Goal: Information Seeking & Learning: Learn about a topic

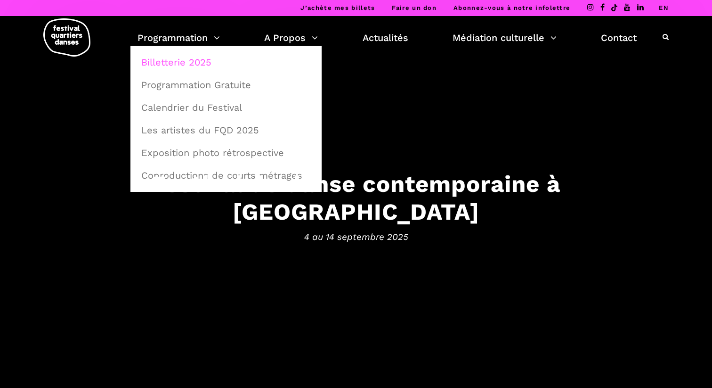
click at [188, 68] on link "Billetterie 2025" at bounding box center [226, 62] width 181 height 22
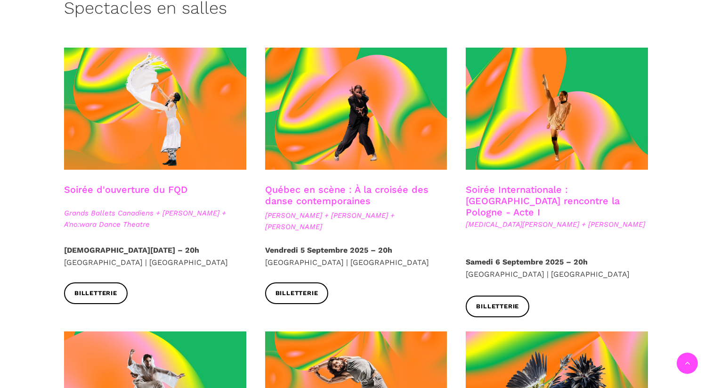
scroll to position [250, 0]
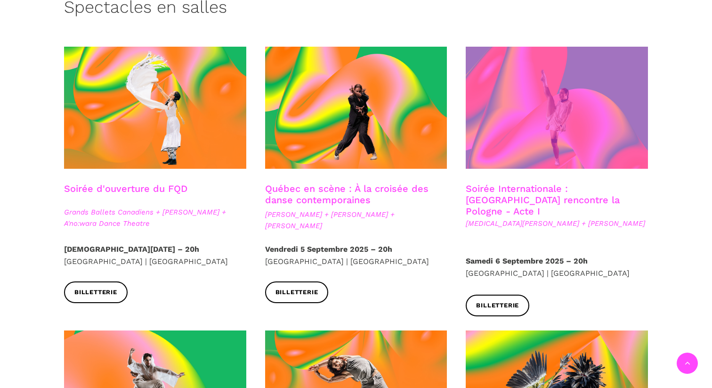
click at [549, 112] on span at bounding box center [557, 108] width 182 height 122
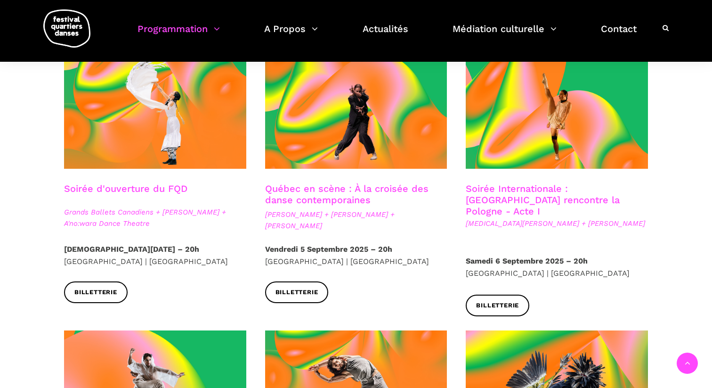
click at [313, 194] on link "Québec en scène : À la croisée des danse contemporaines" at bounding box center [346, 194] width 163 height 23
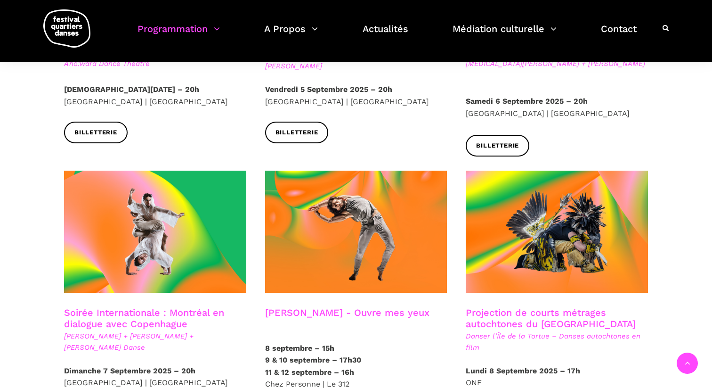
scroll to position [413, 0]
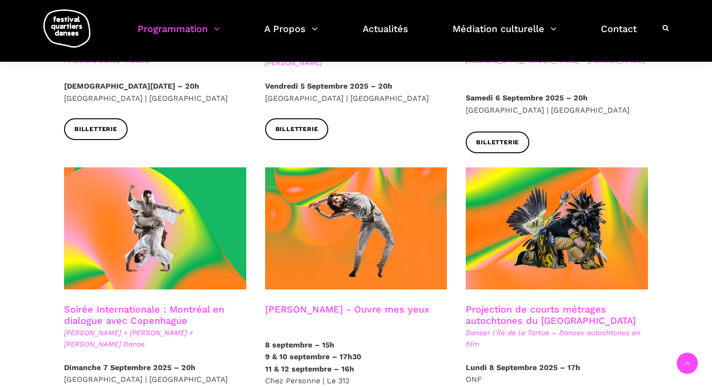
click at [124, 303] on link "Soirée Internationale : Montréal en dialogue avec Copenhague" at bounding box center [144, 314] width 160 height 23
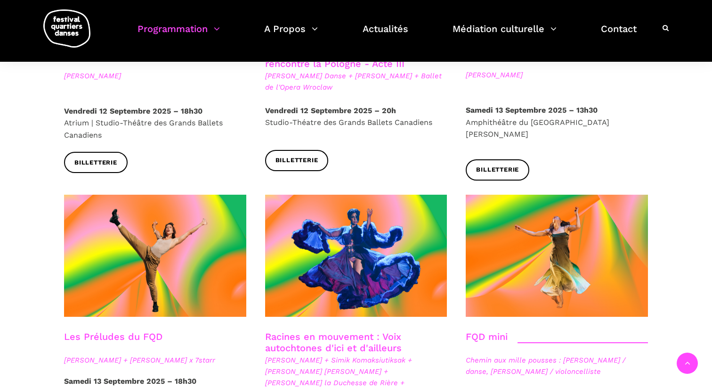
scroll to position [1225, 0]
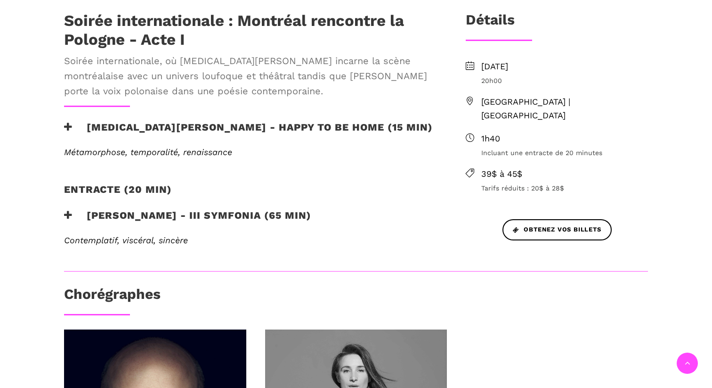
scroll to position [329, 0]
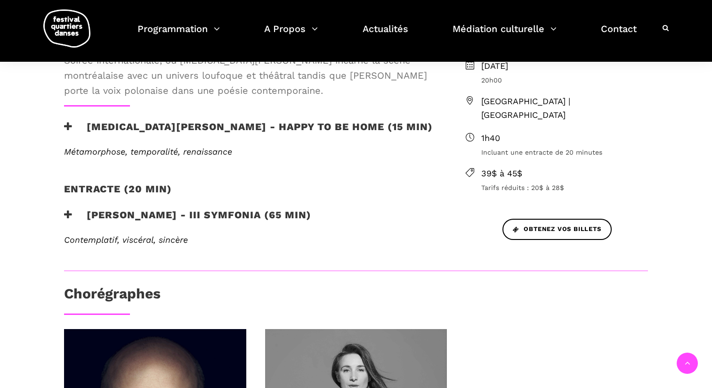
click at [69, 210] on icon at bounding box center [68, 215] width 8 height 10
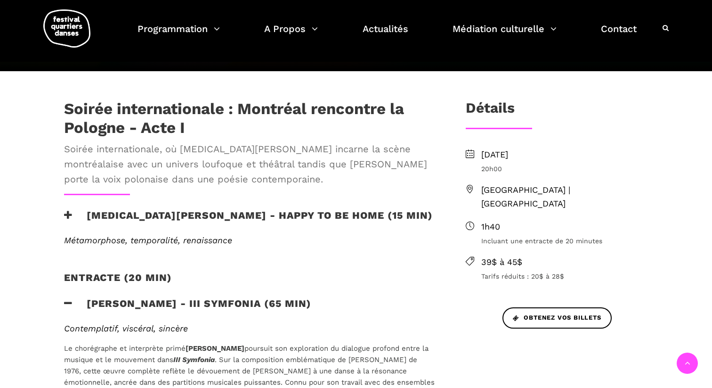
scroll to position [242, 0]
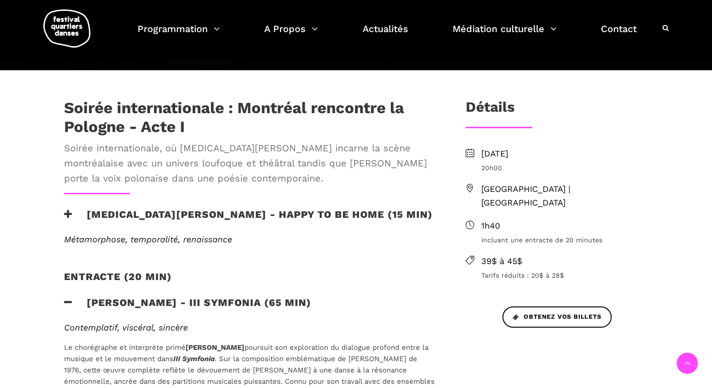
click at [67, 209] on icon at bounding box center [68, 214] width 8 height 10
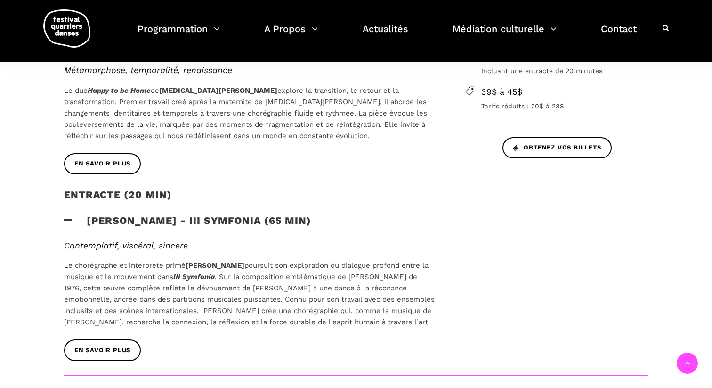
scroll to position [419, 0]
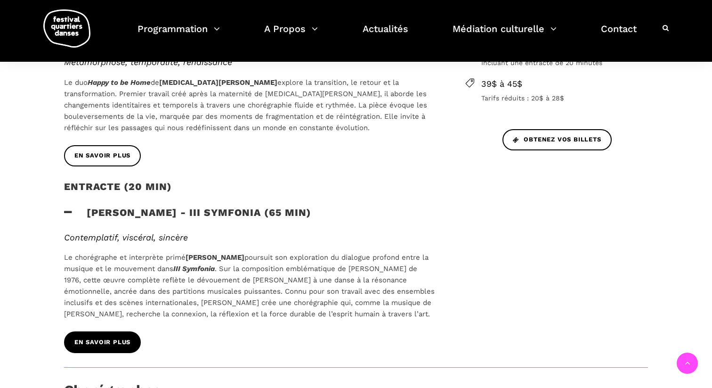
click at [111, 337] on span "En savoir plus" at bounding box center [102, 342] width 56 height 10
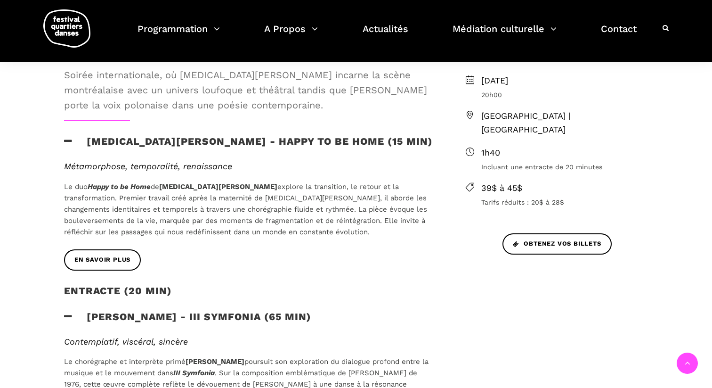
scroll to position [277, 0]
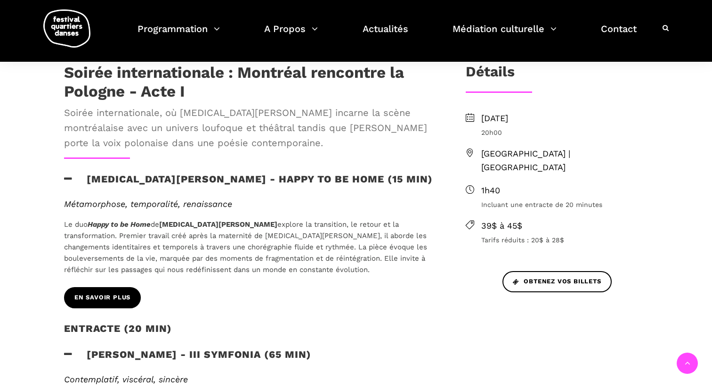
click at [119, 292] on span "EN SAVOIR PLUS" at bounding box center [102, 297] width 56 height 10
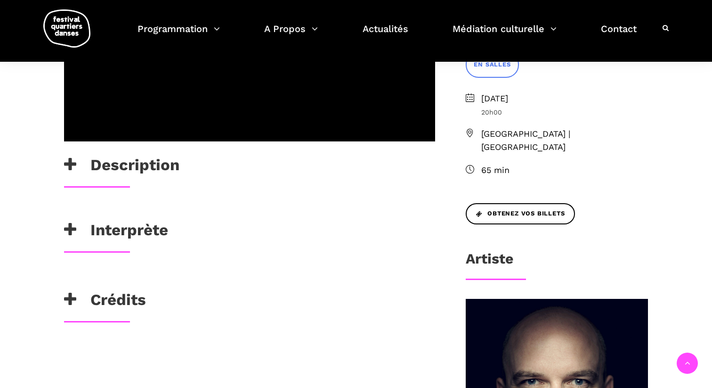
scroll to position [282, 0]
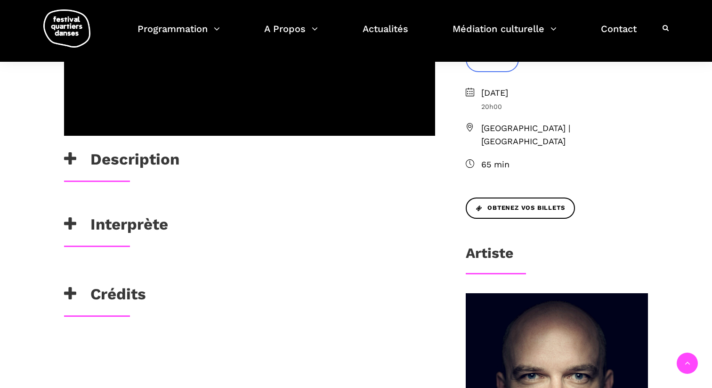
click at [125, 232] on h3 "Interprète" at bounding box center [116, 227] width 104 height 24
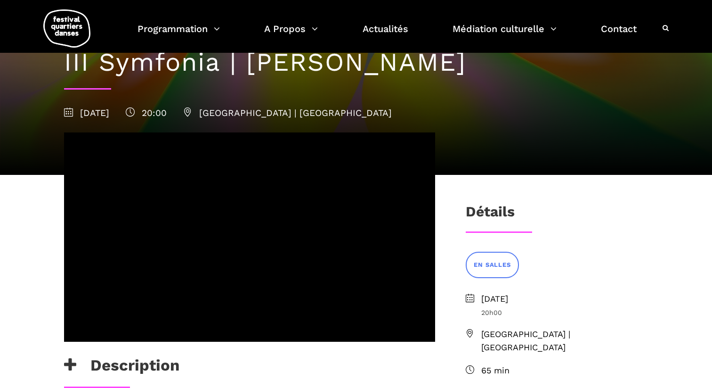
scroll to position [80, 0]
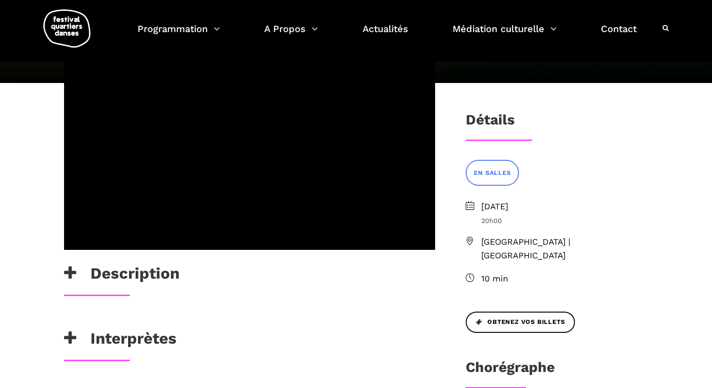
scroll to position [199, 0]
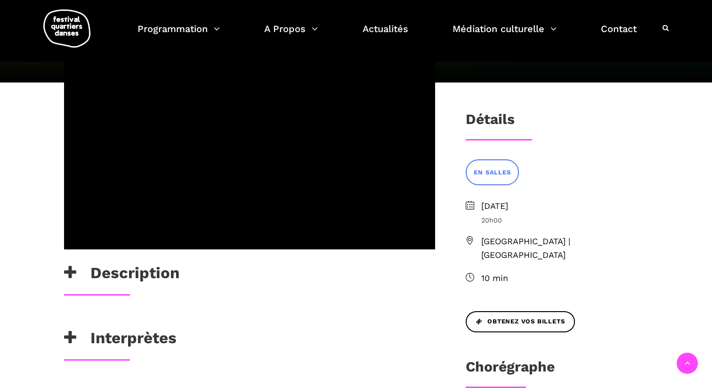
click at [96, 263] on h3 "Description" at bounding box center [121, 275] width 115 height 24
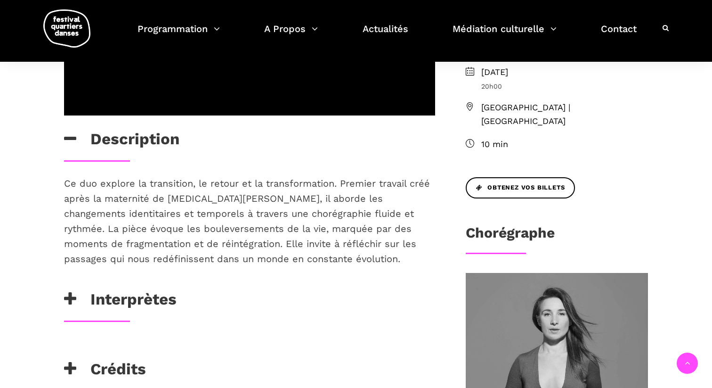
scroll to position [338, 0]
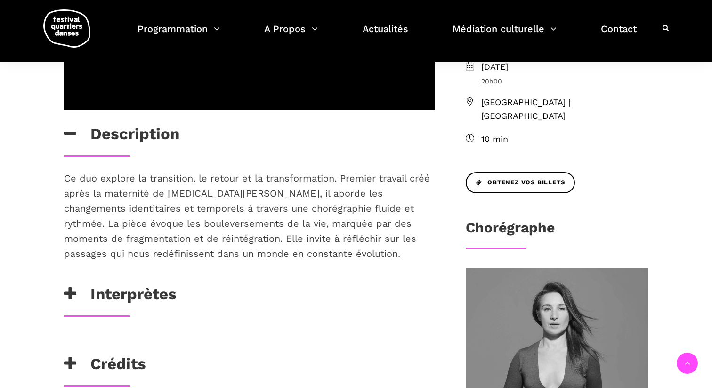
click at [106, 284] on h3 "Interprètes" at bounding box center [120, 296] width 113 height 24
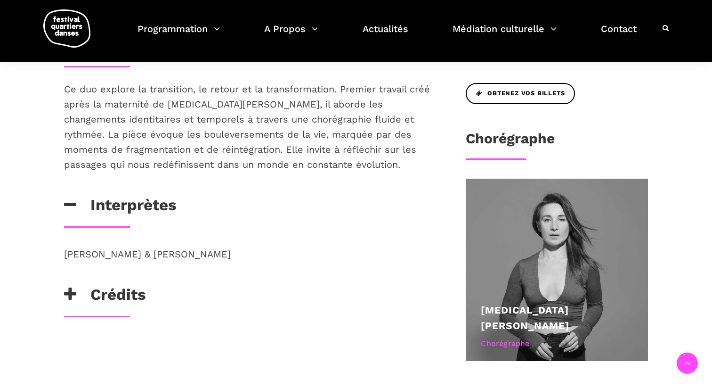
scroll to position [439, 0]
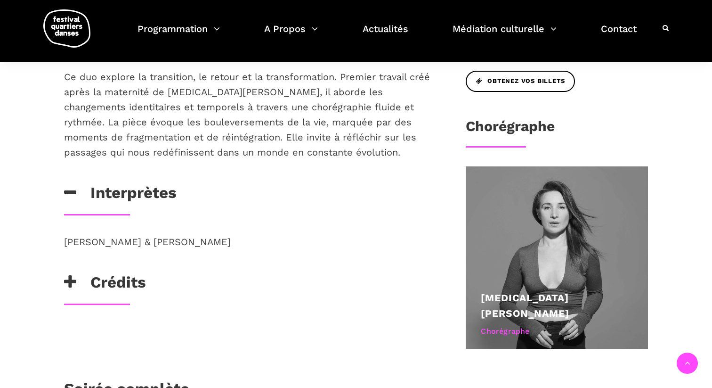
click at [106, 273] on h3 "Crédits" at bounding box center [105, 285] width 82 height 24
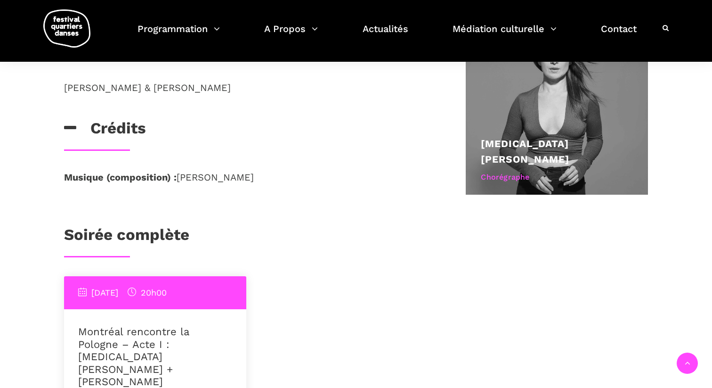
scroll to position [612, 0]
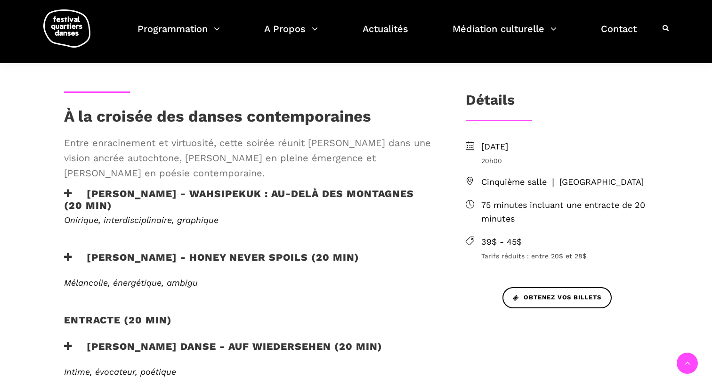
scroll to position [226, 0]
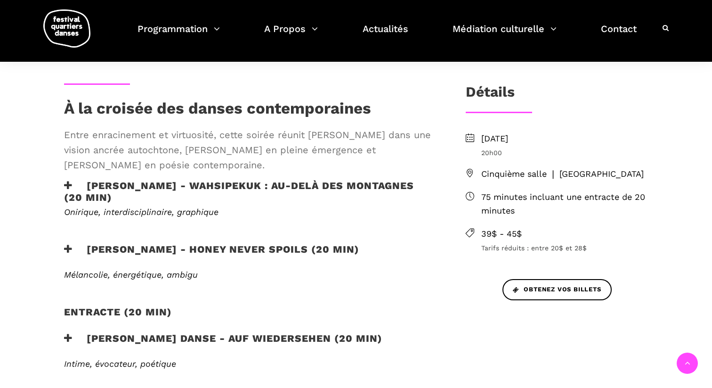
click at [241, 250] on h3 "[PERSON_NAME] - Honey Never Spoils (20 min)" at bounding box center [211, 255] width 295 height 24
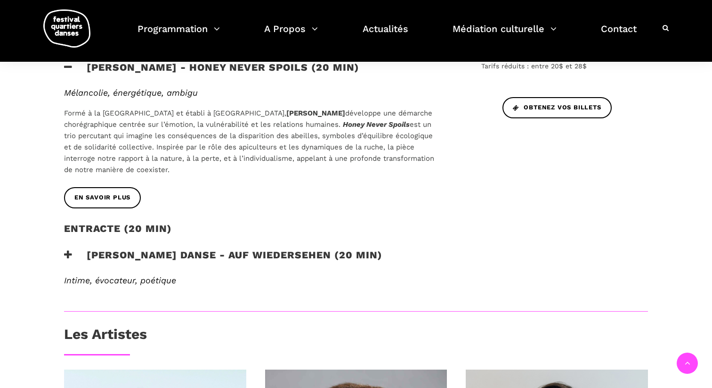
scroll to position [409, 0]
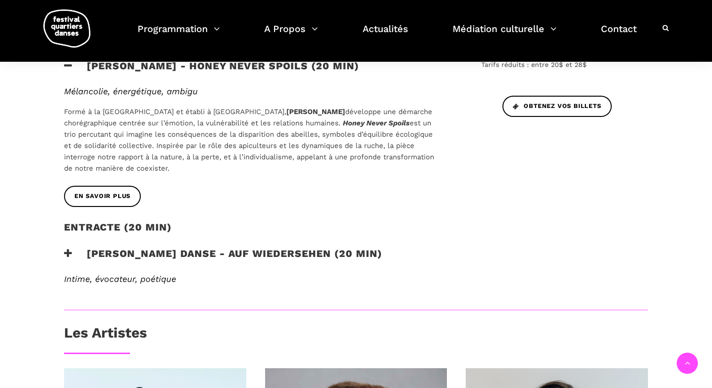
click at [73, 256] on h3 "Pauline Berndsen Danse - Auf Wiedersehen (20 min)" at bounding box center [223, 259] width 318 height 24
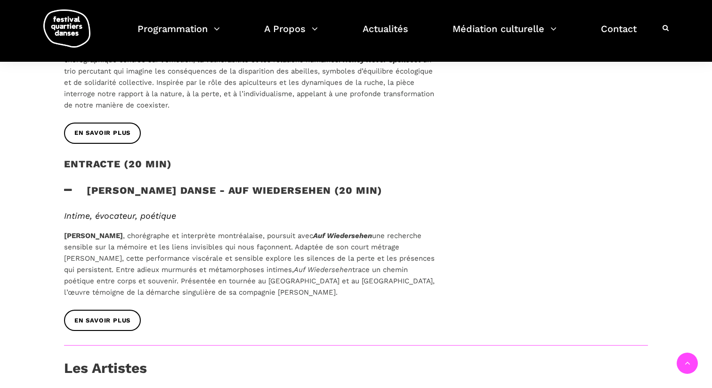
scroll to position [476, 0]
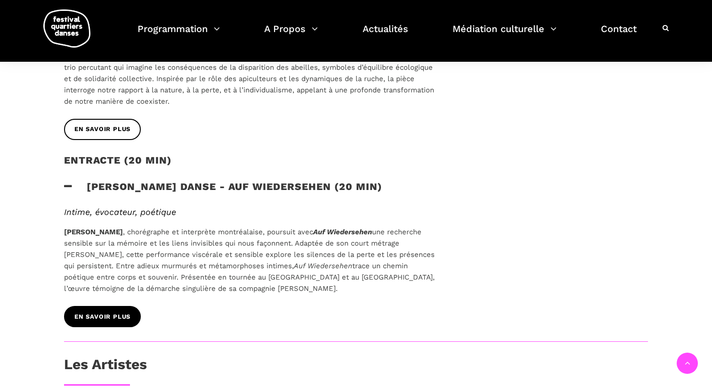
click at [110, 313] on span "En savoir plus" at bounding box center [102, 317] width 56 height 10
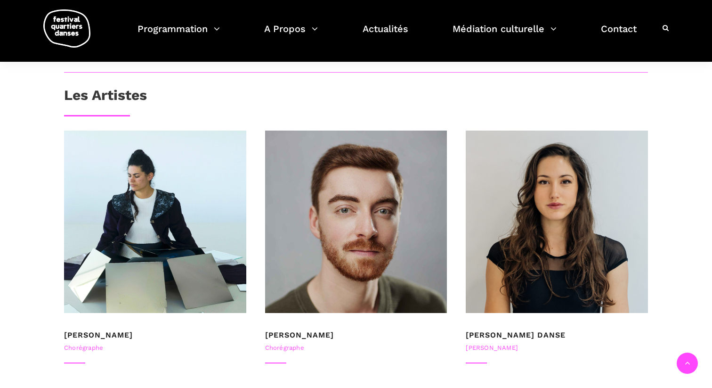
scroll to position [744, 0]
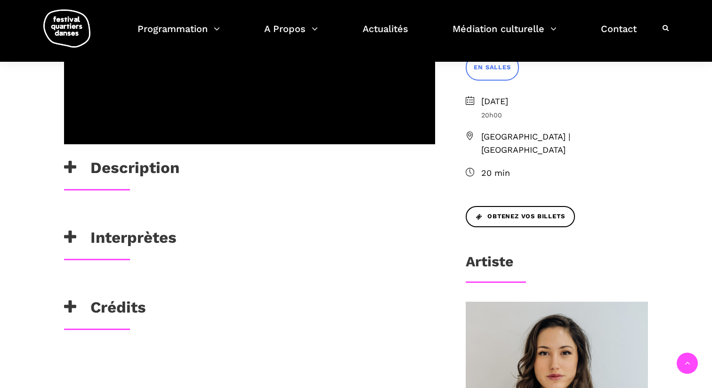
scroll to position [278, 0]
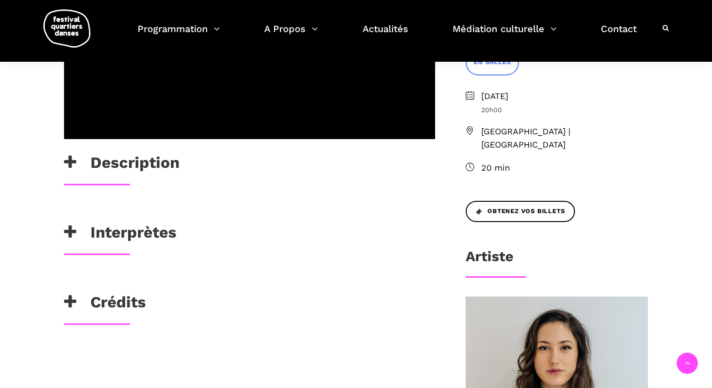
click at [151, 219] on div "Pauline Gervais, chorégraphe et interprète montréalaise, poursuit avec Auf Wied…" at bounding box center [250, 213] width 390 height 19
click at [144, 239] on h3 "Interprètes" at bounding box center [120, 235] width 113 height 24
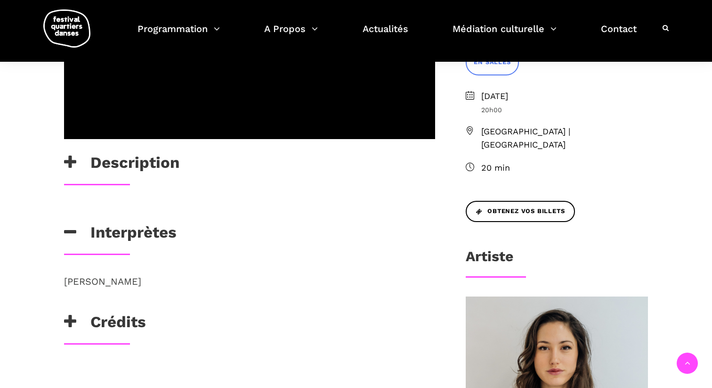
click at [131, 172] on h3 "Description" at bounding box center [121, 165] width 115 height 24
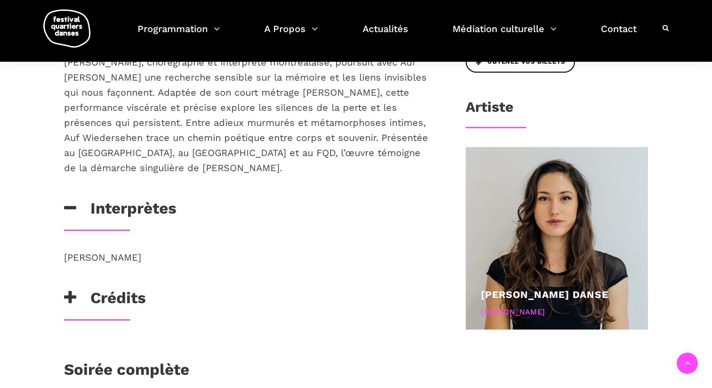
scroll to position [602, 0]
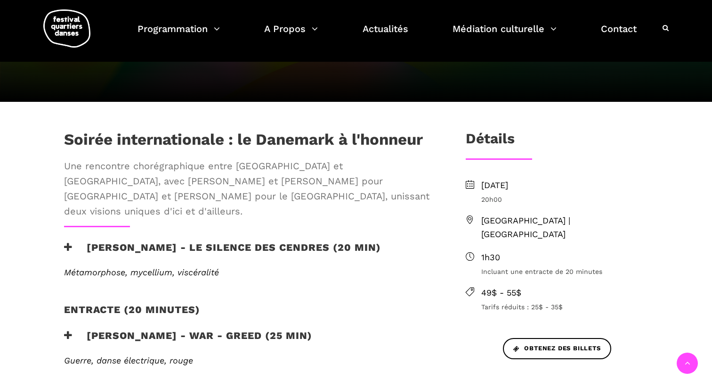
scroll to position [217, 0]
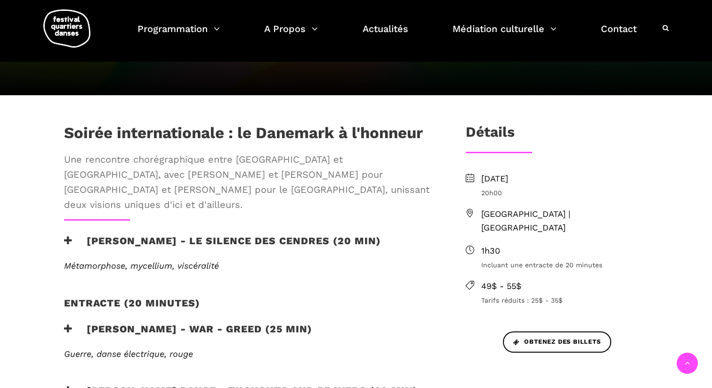
click at [113, 235] on h3 "Charles-Alexis Desgagnés - Le silence des cendres (20 min)" at bounding box center [222, 247] width 317 height 24
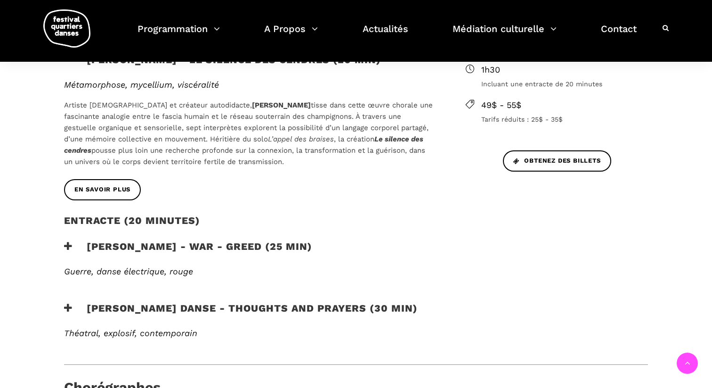
scroll to position [418, 0]
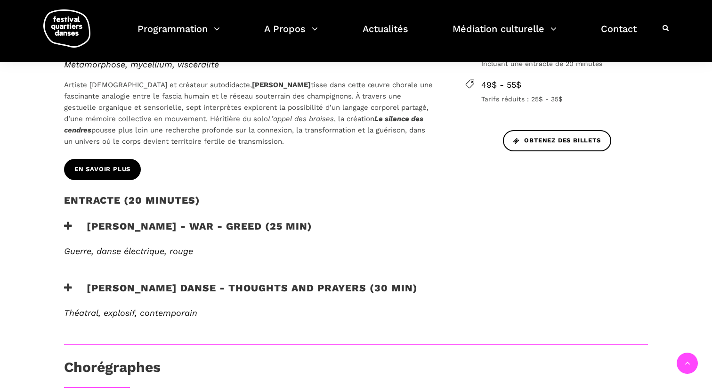
click at [95, 165] on link "En savoir plus" at bounding box center [102, 169] width 77 height 21
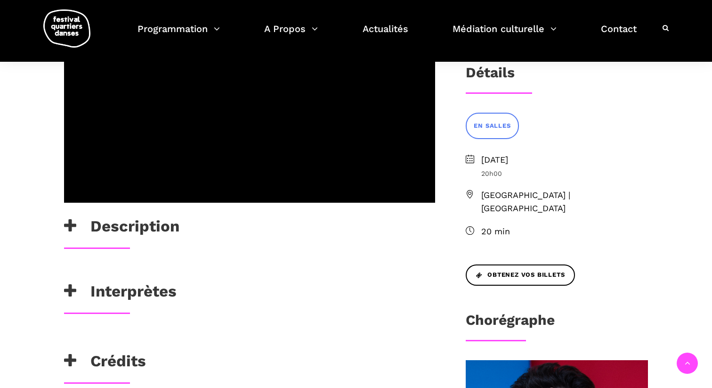
scroll to position [219, 0]
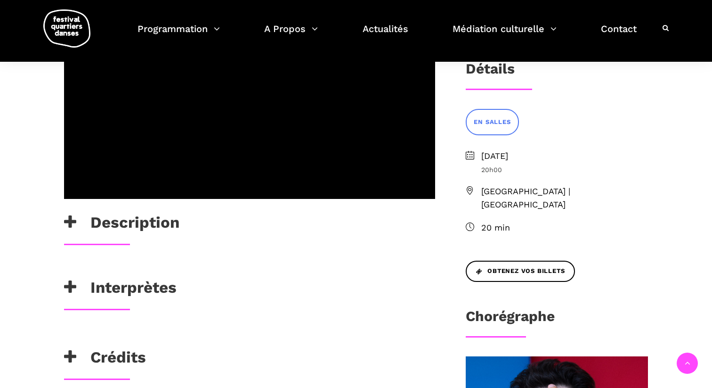
click at [139, 236] on h3 "Description" at bounding box center [121, 225] width 115 height 24
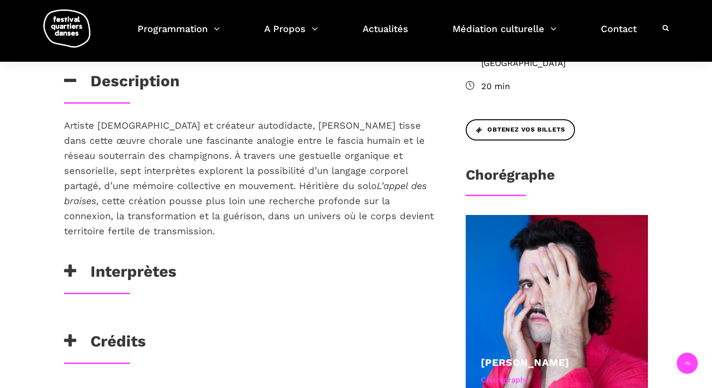
scroll to position [375, 0]
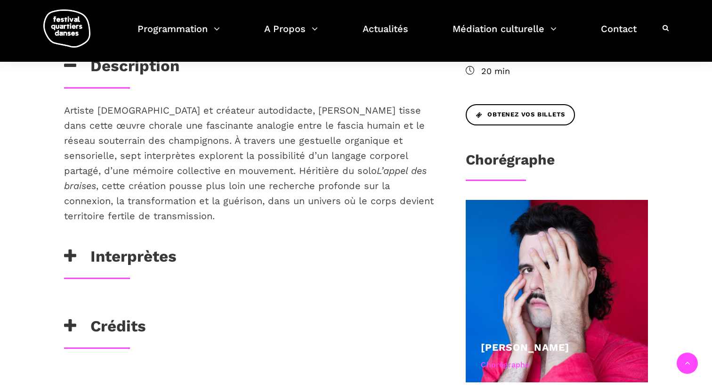
click at [136, 270] on h3 "Interprètes" at bounding box center [120, 259] width 113 height 24
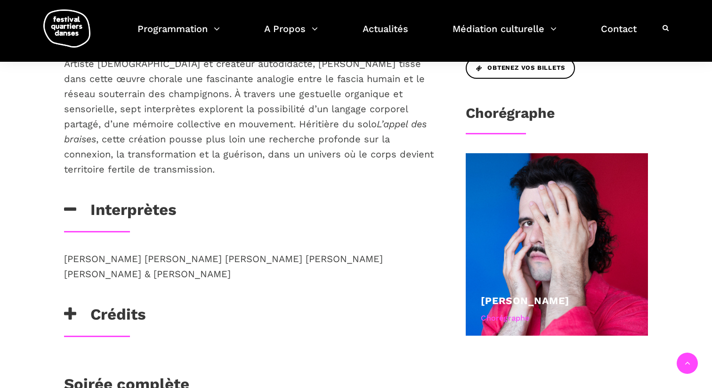
scroll to position [429, 0]
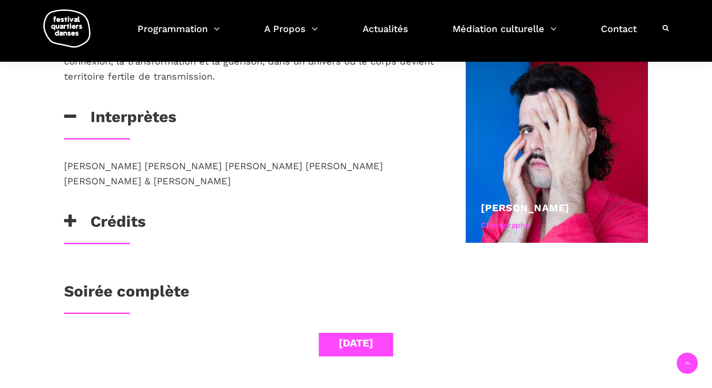
click at [120, 235] on h3 "Crédits" at bounding box center [105, 224] width 82 height 24
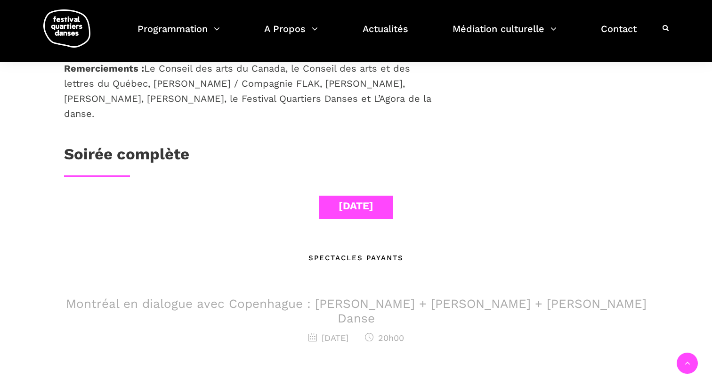
scroll to position [813, 0]
